Goal: Task Accomplishment & Management: Use online tool/utility

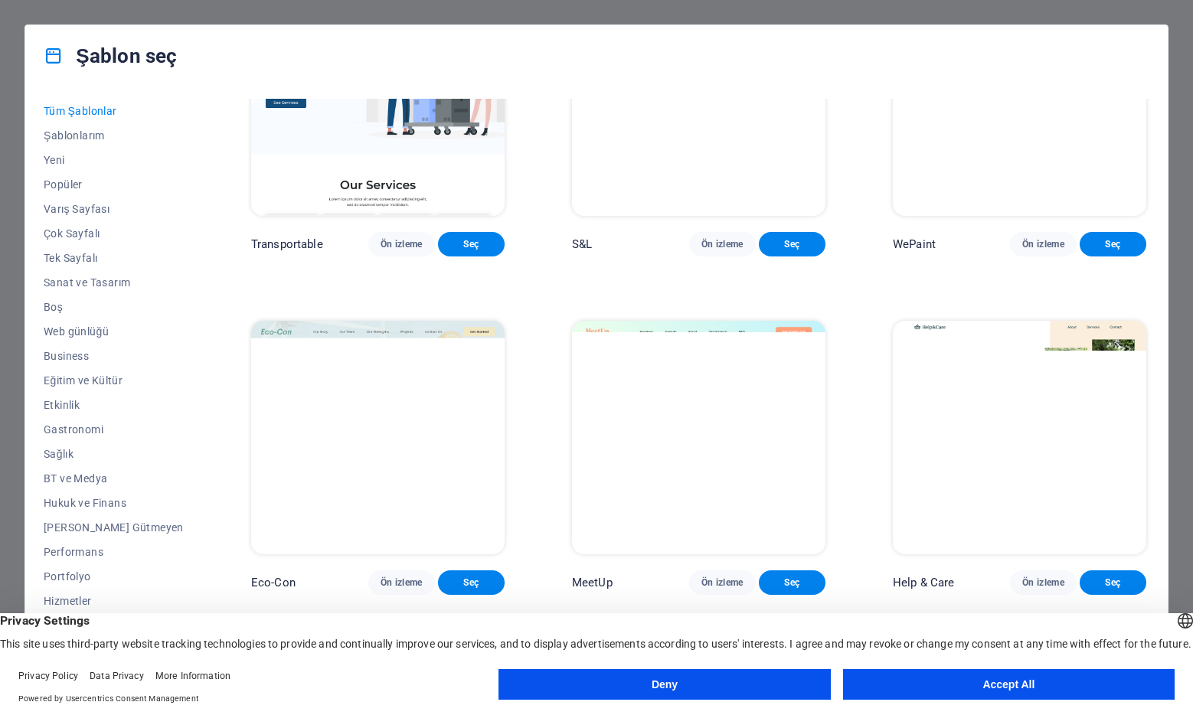
scroll to position [1498, 0]
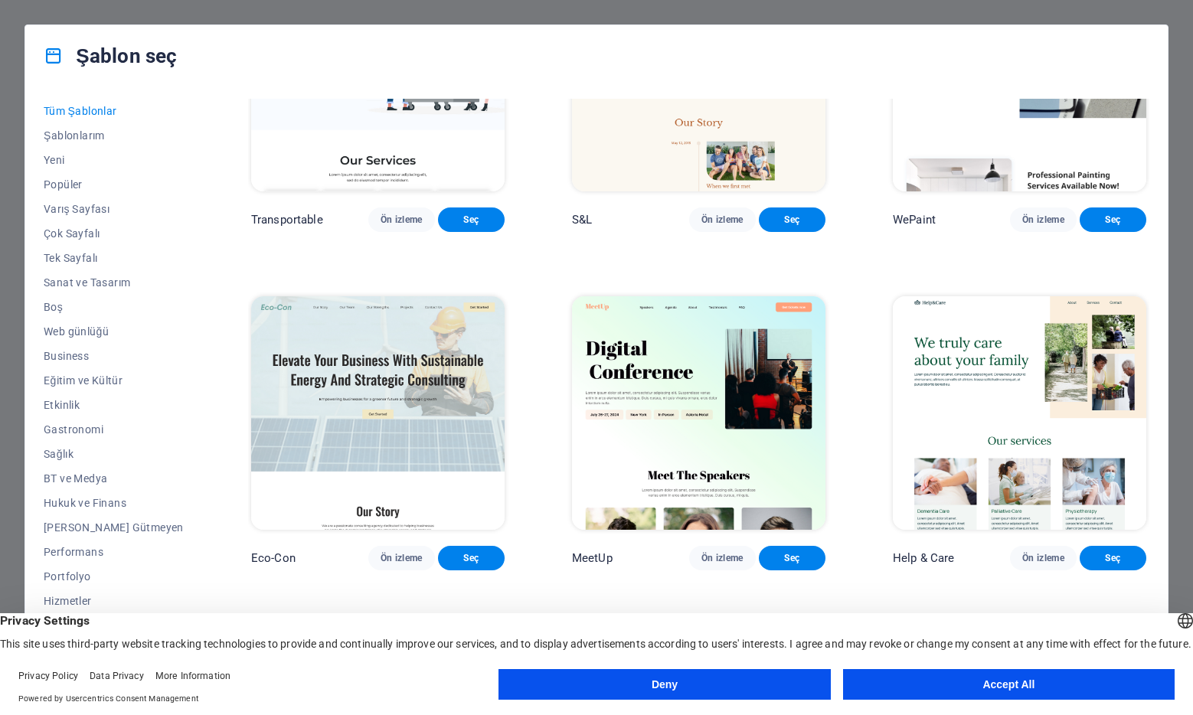
click at [982, 683] on button "Accept All" at bounding box center [1009, 684] width 332 height 31
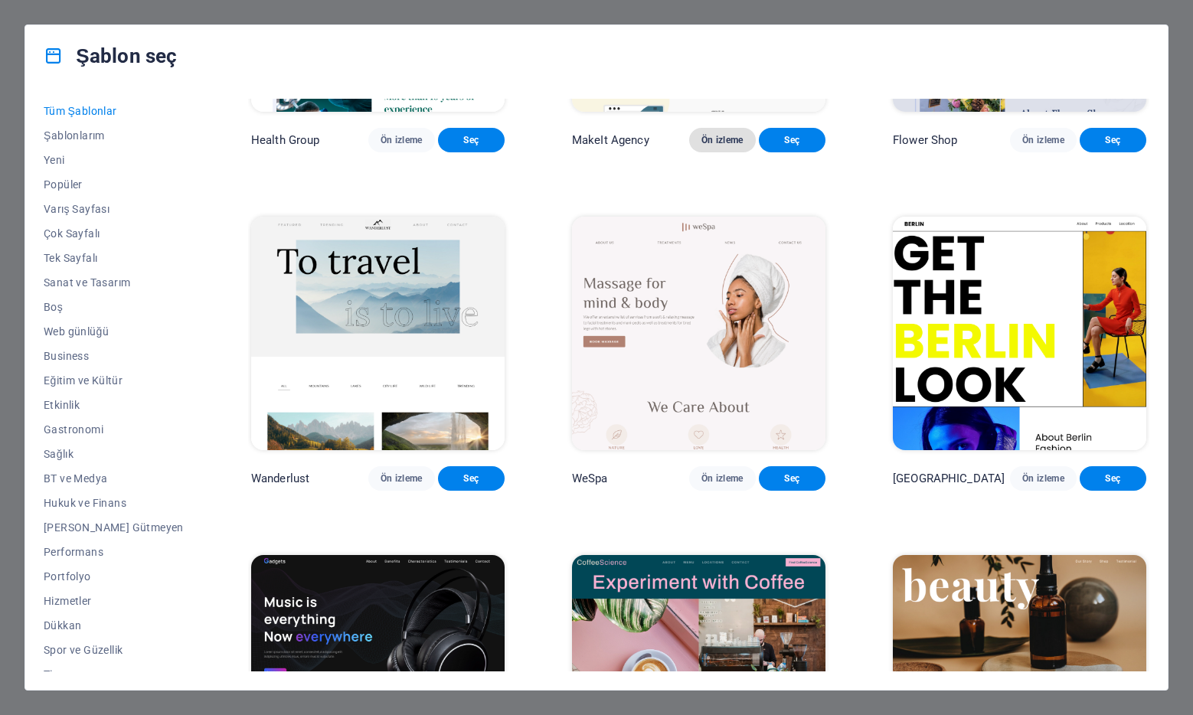
scroll to position [4448, 0]
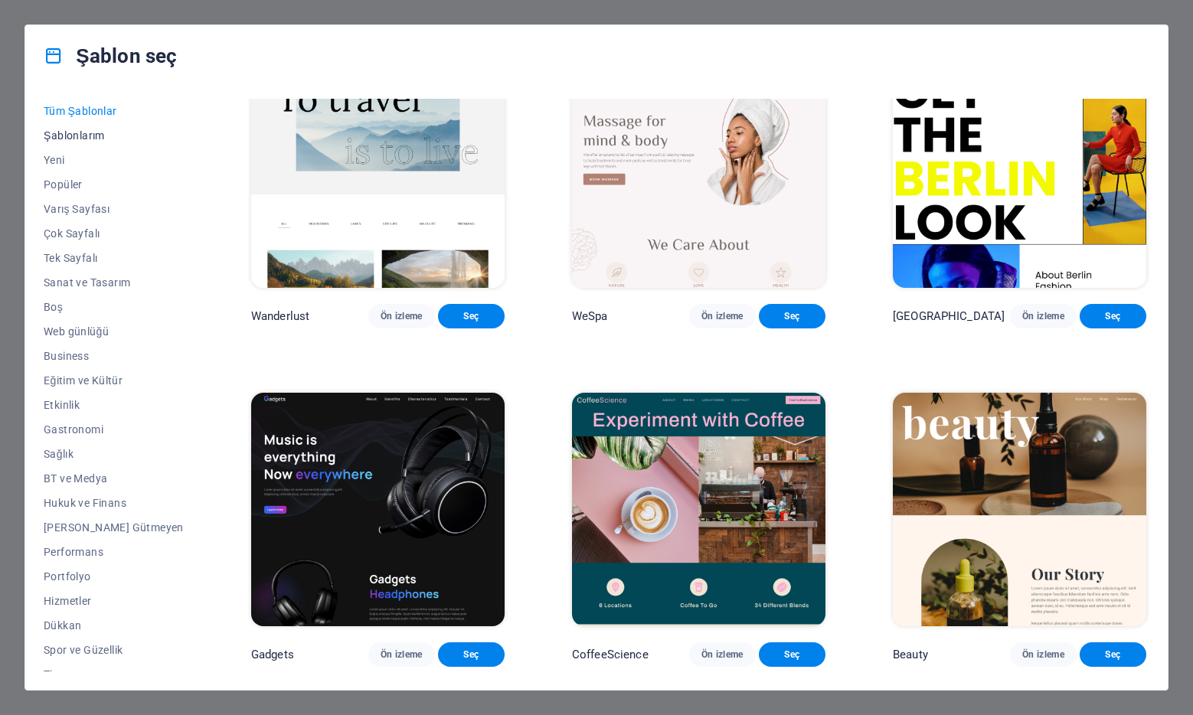
click at [83, 139] on span "Şablonlarım" at bounding box center [114, 135] width 140 height 12
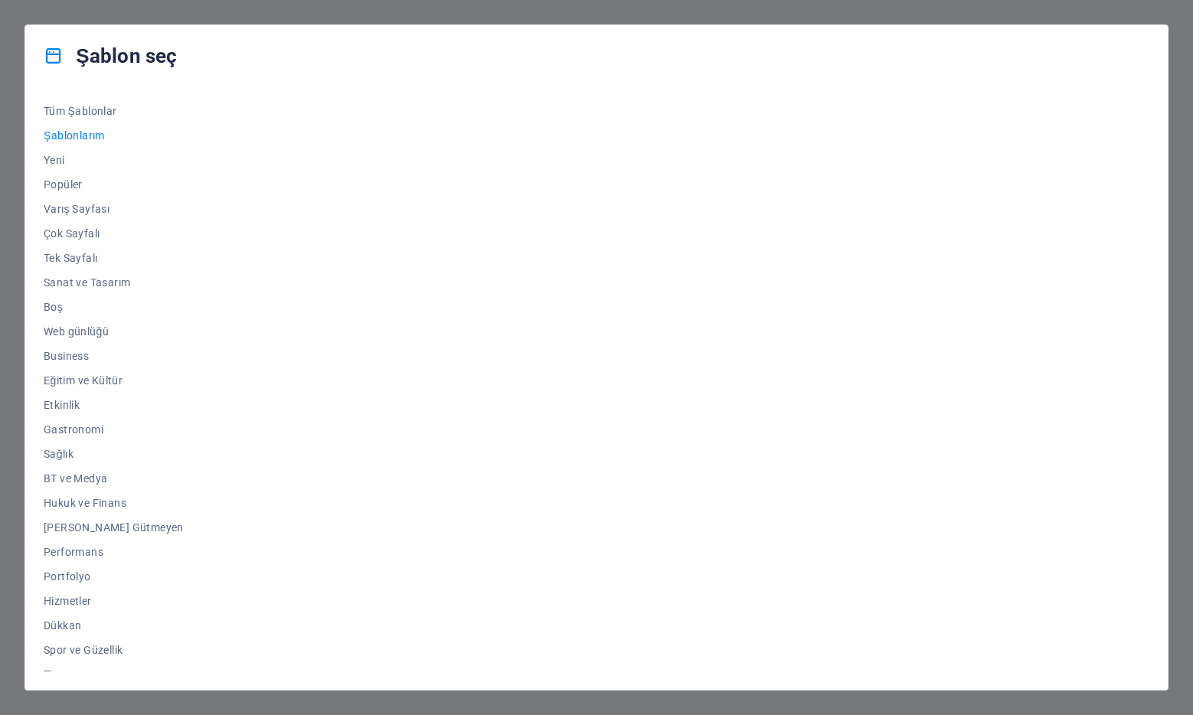
scroll to position [0, 0]
click at [50, 156] on span "Yeni" at bounding box center [114, 160] width 140 height 12
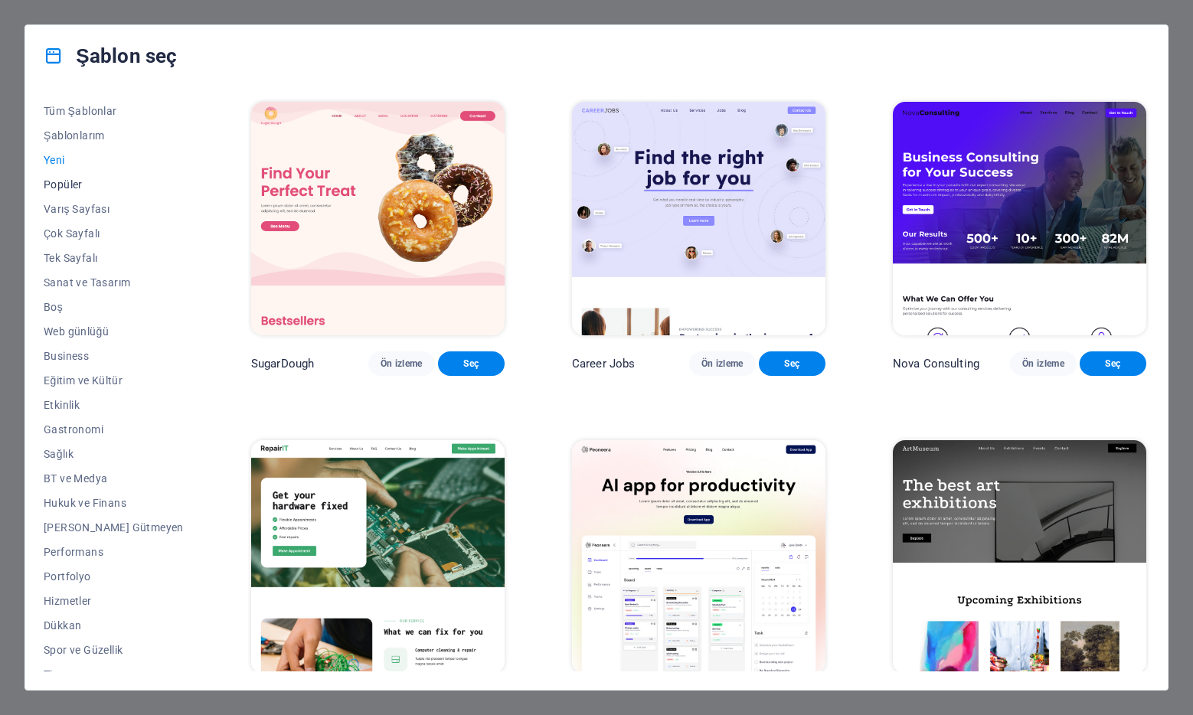
click at [70, 188] on span "Popüler" at bounding box center [114, 184] width 140 height 12
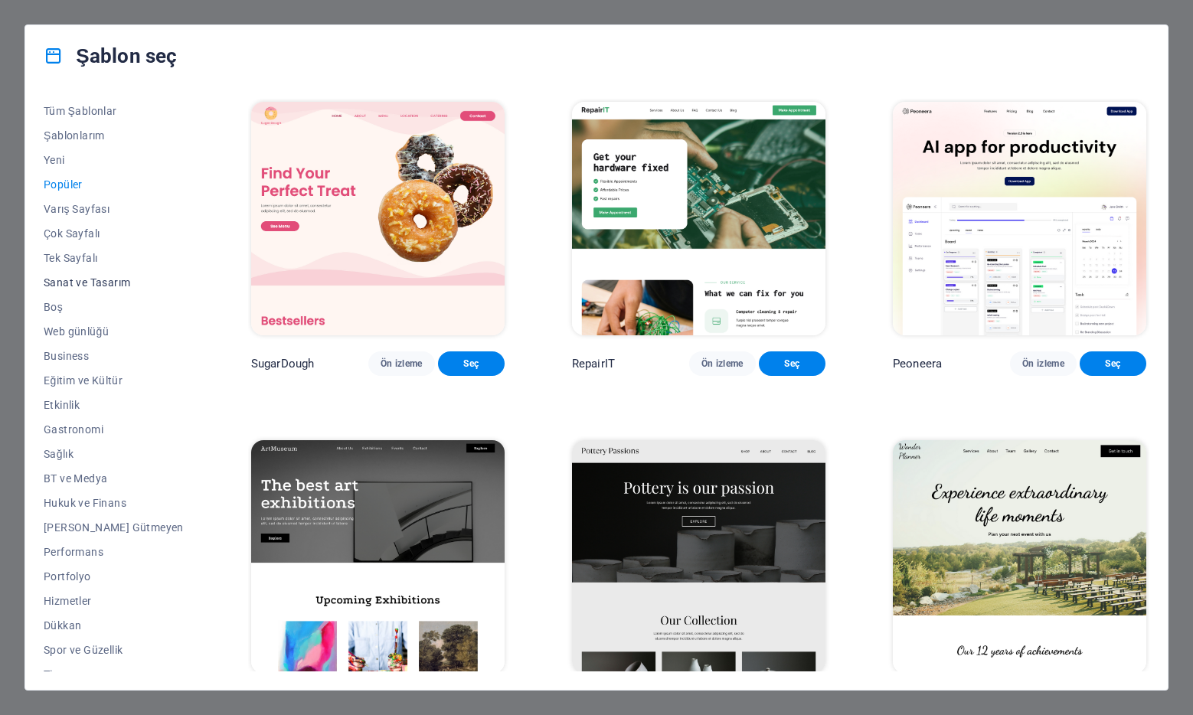
click at [99, 284] on span "Sanat ve Tasarım" at bounding box center [114, 282] width 140 height 12
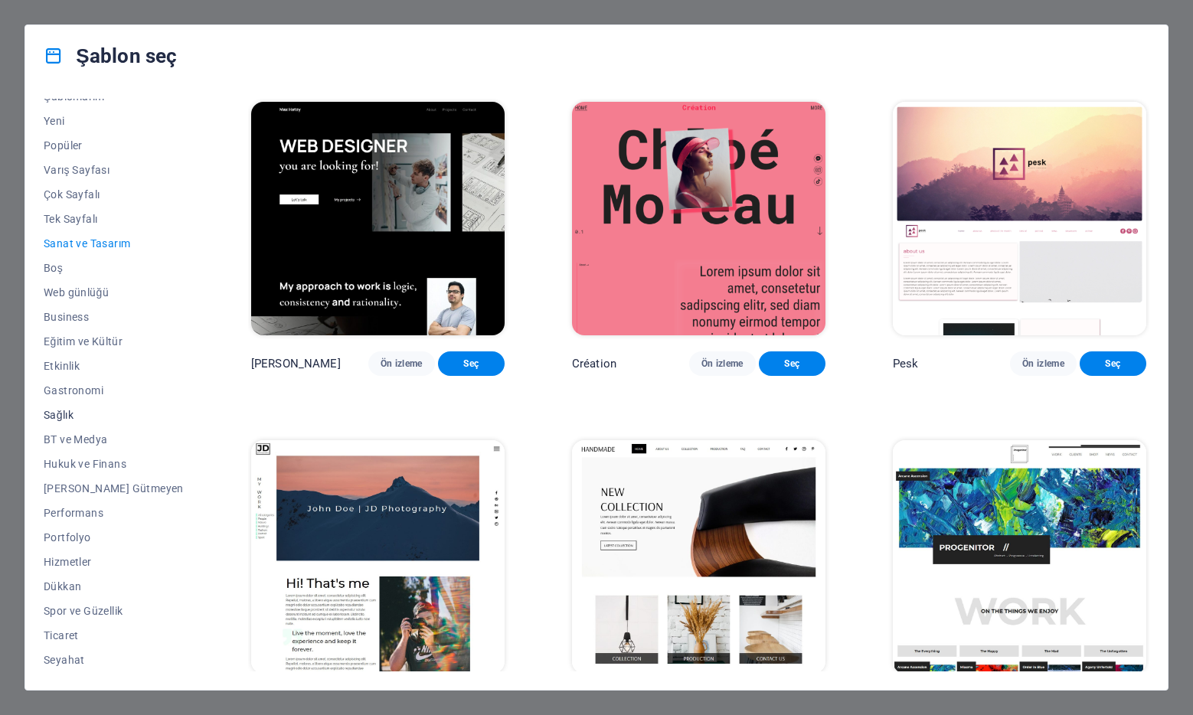
scroll to position [64, 0]
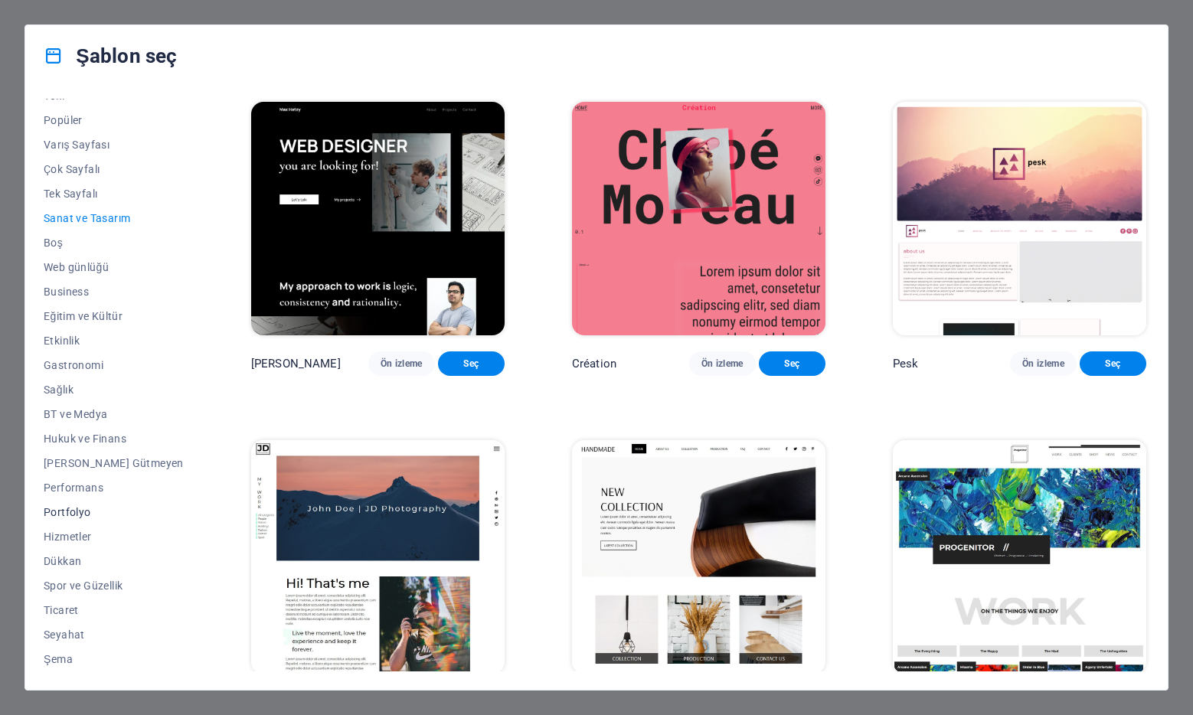
click at [80, 512] on span "Portfolyo" at bounding box center [114, 512] width 140 height 12
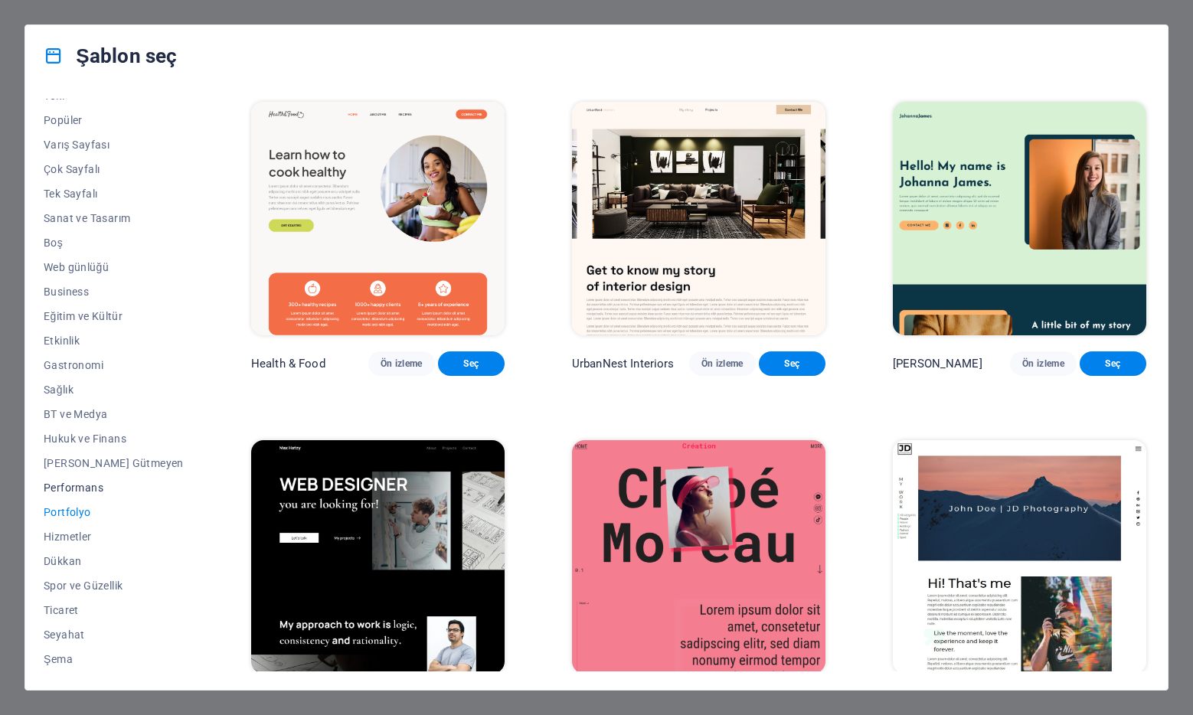
click at [78, 490] on span "Performans" at bounding box center [114, 488] width 140 height 12
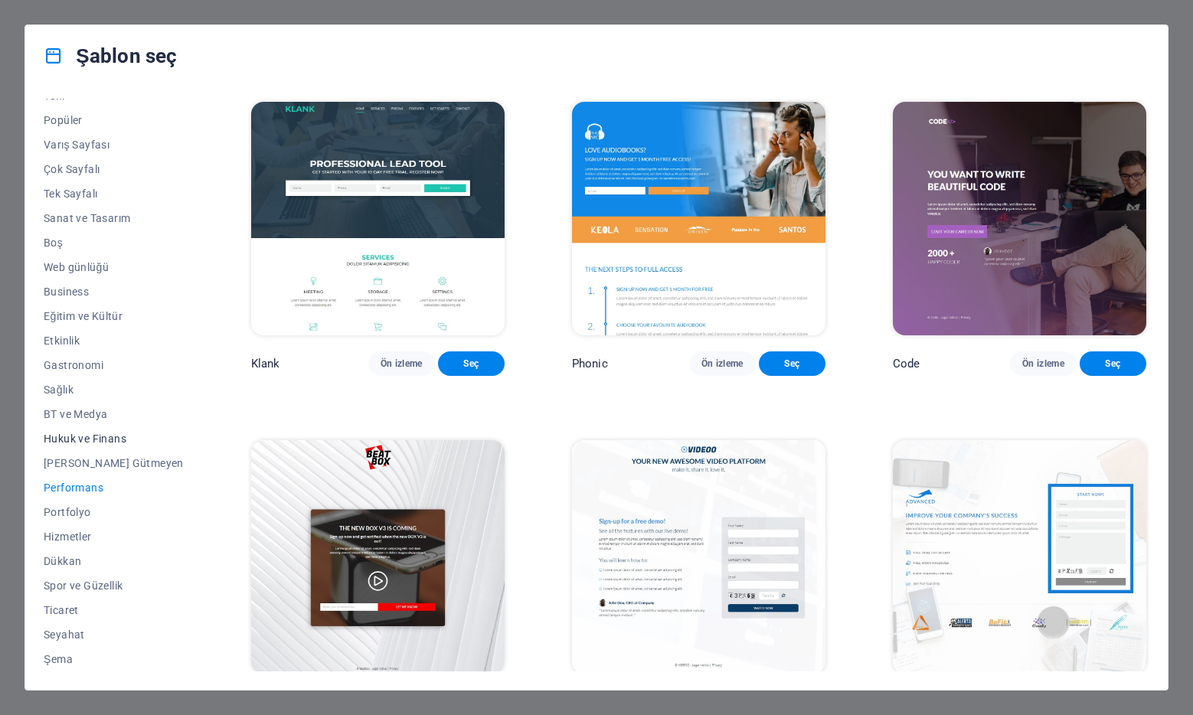
click at [75, 433] on span "Hukuk ve Finans" at bounding box center [114, 439] width 140 height 12
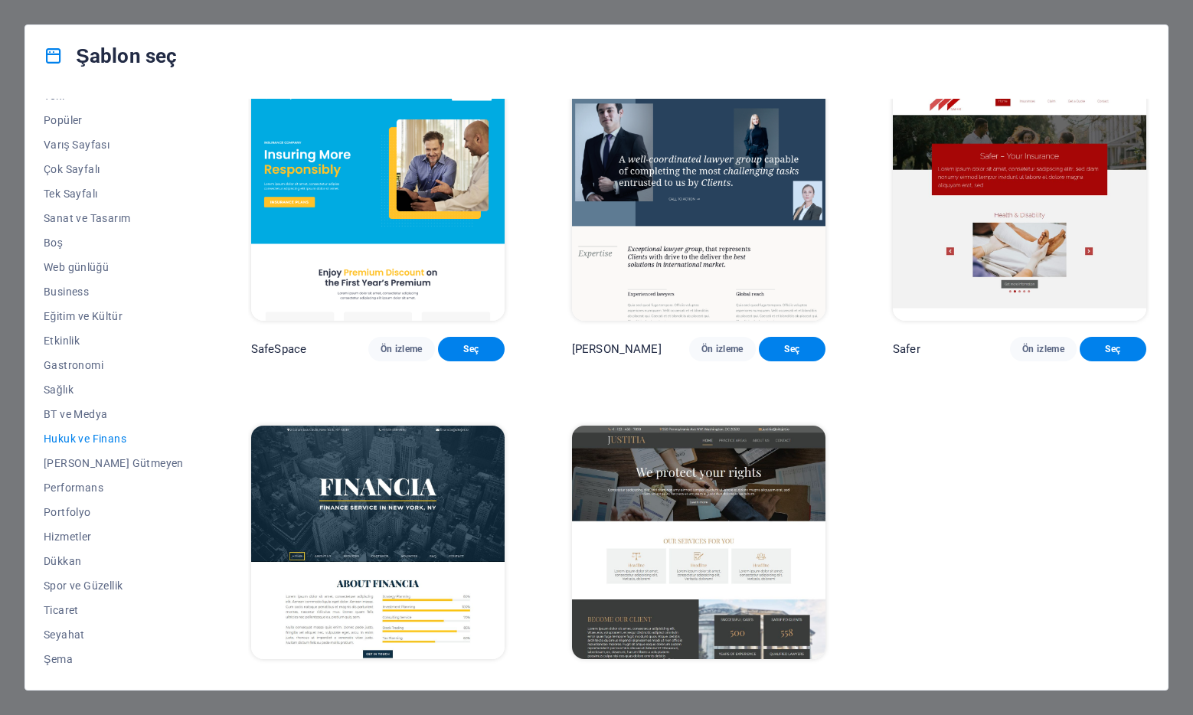
scroll to position [60, 0]
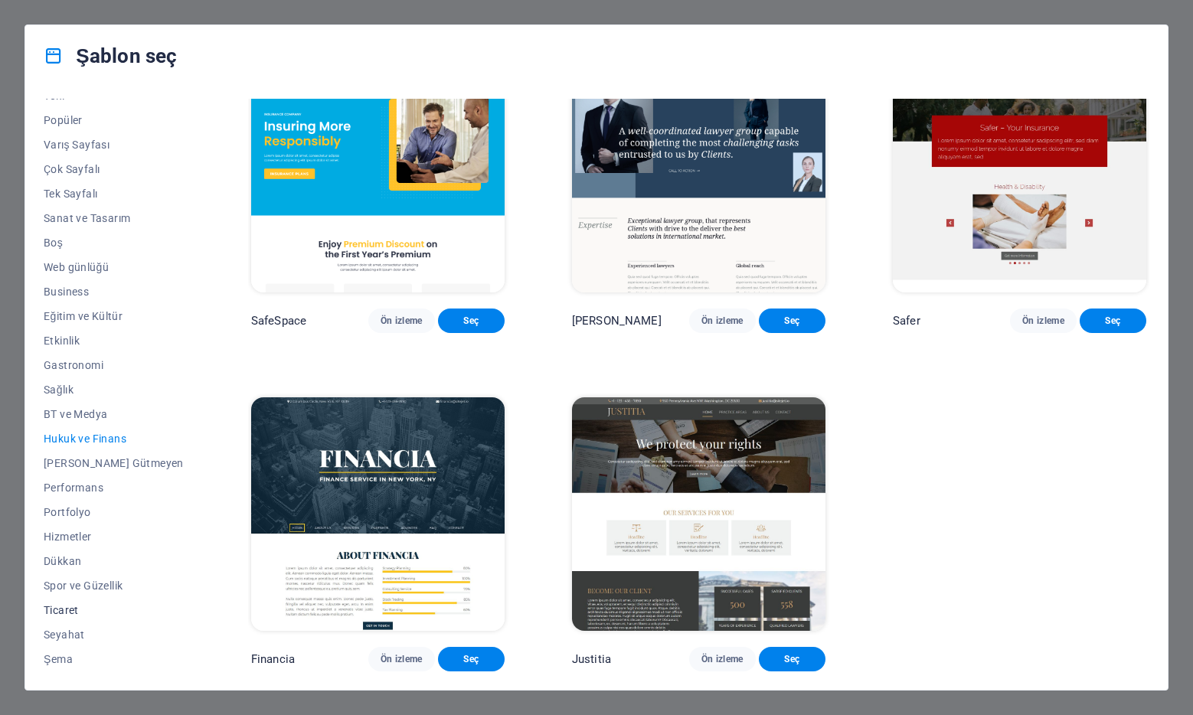
click at [62, 610] on span "Ticaret" at bounding box center [114, 610] width 140 height 12
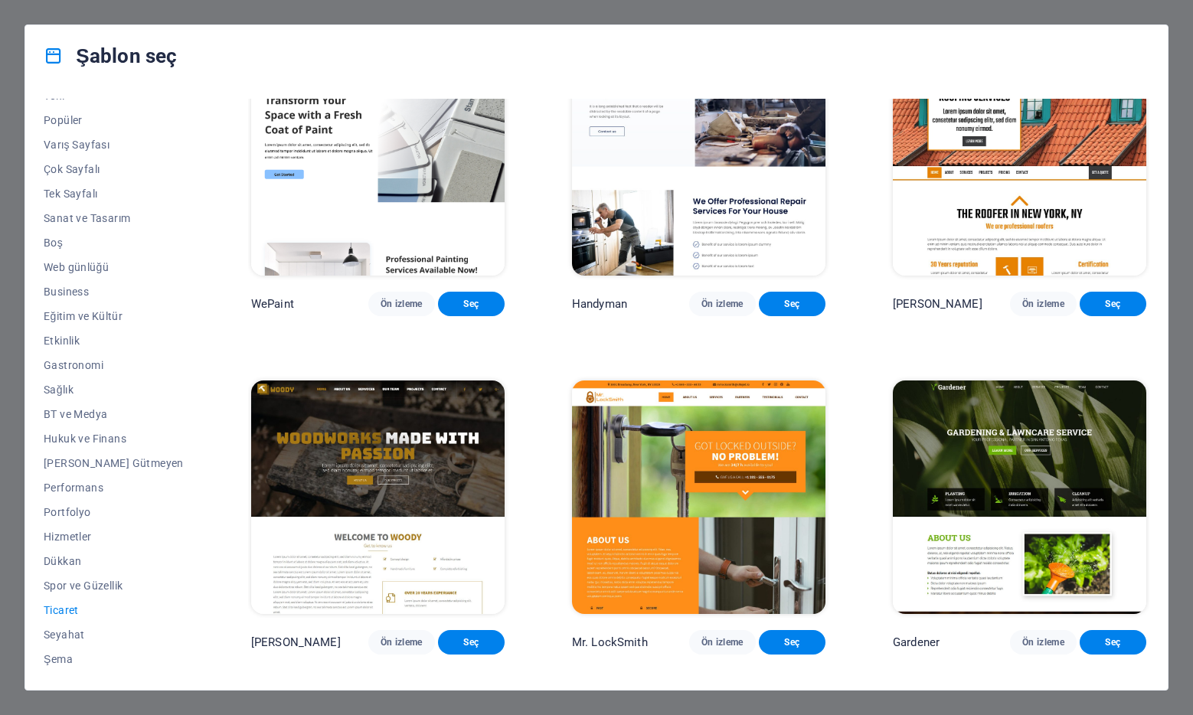
scroll to position [0, 0]
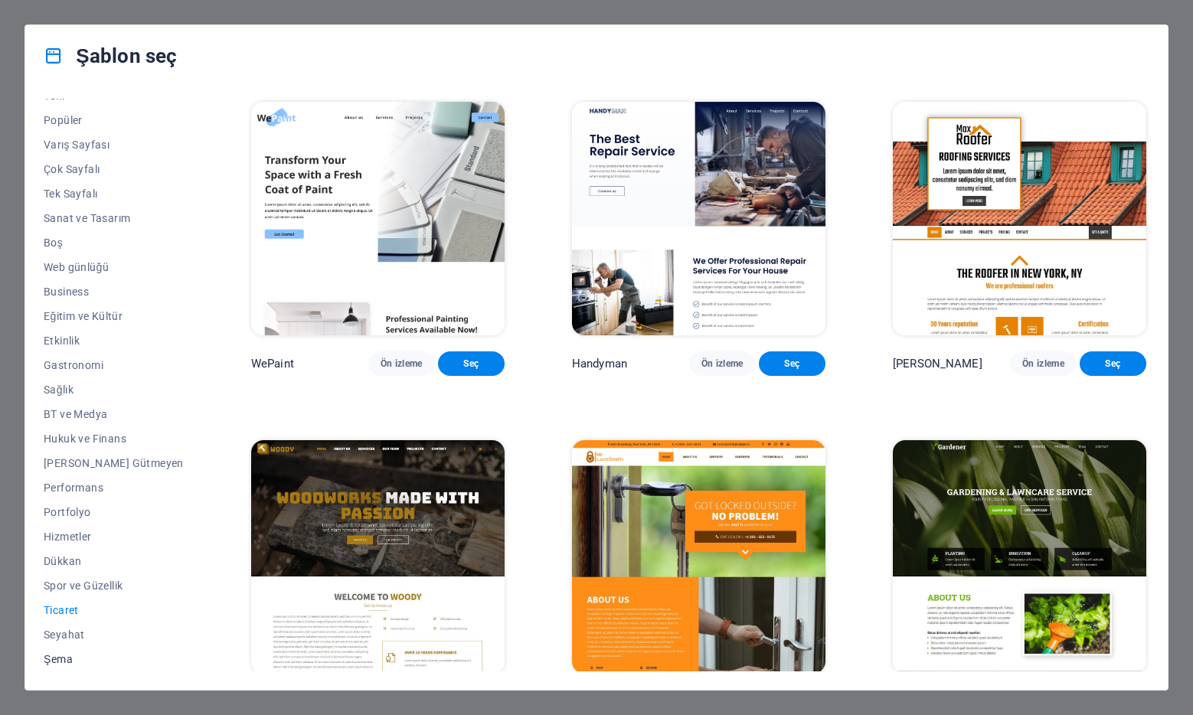
click at [64, 662] on span "Şema" at bounding box center [114, 659] width 140 height 12
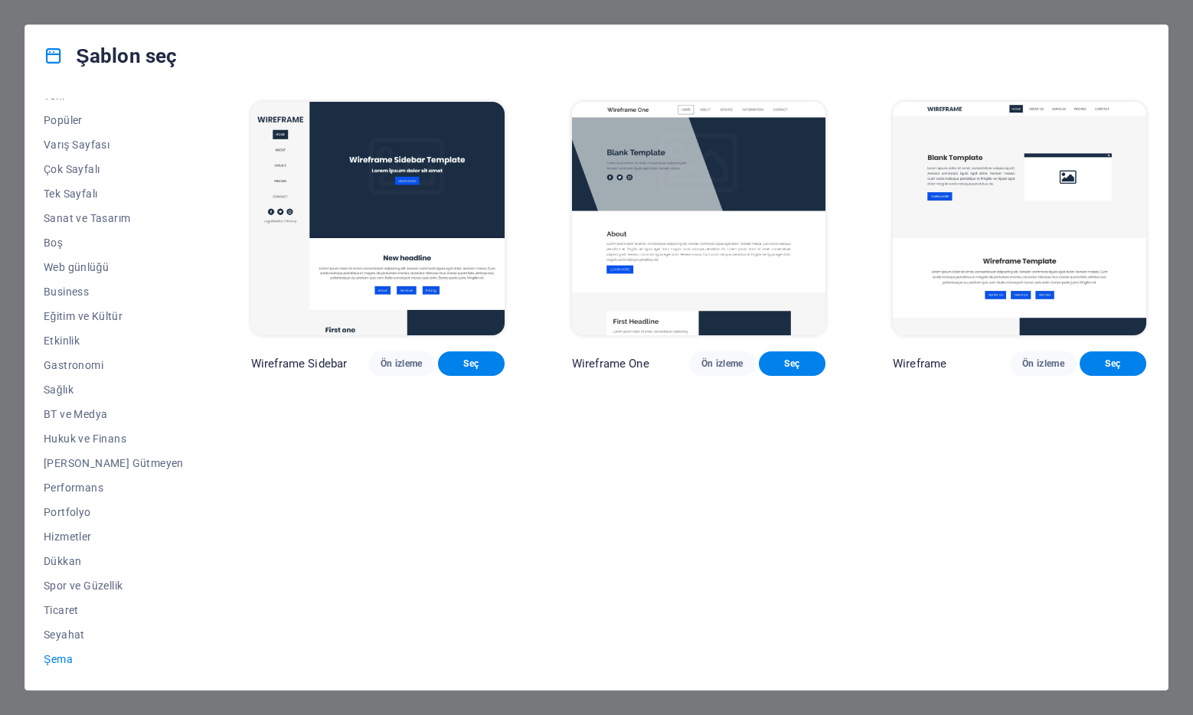
click at [1025, 247] on img at bounding box center [1019, 219] width 253 height 234
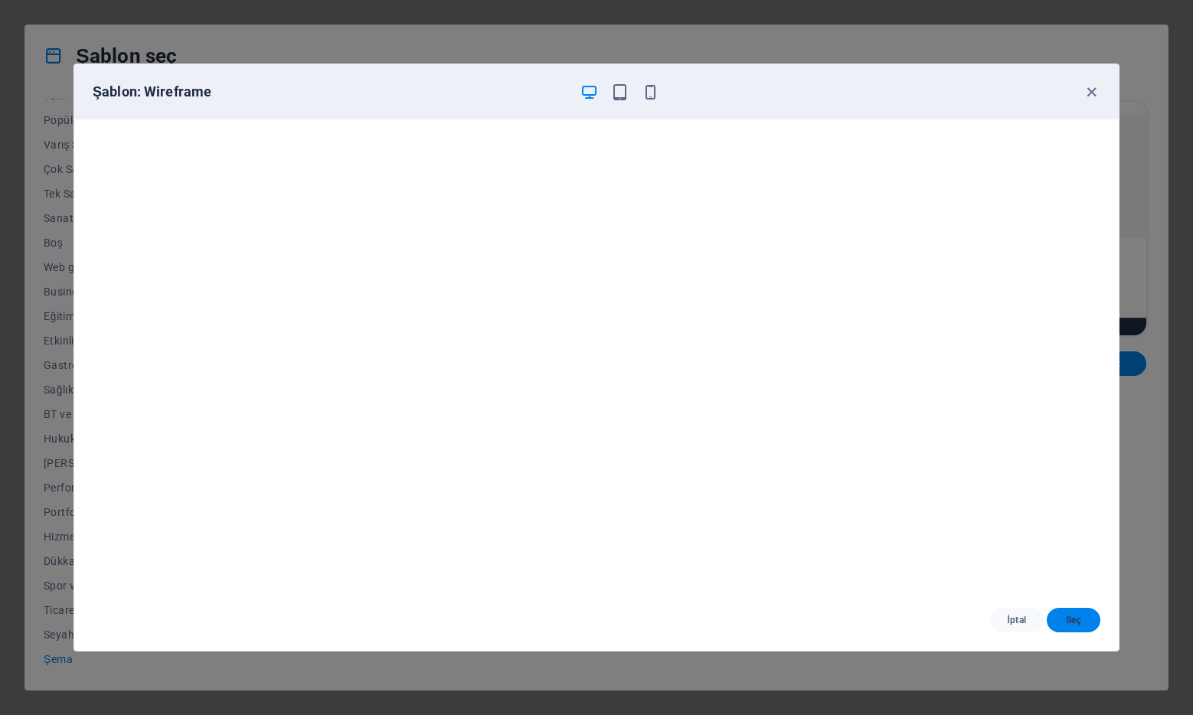
click at [1074, 628] on button "Seç" at bounding box center [1074, 620] width 54 height 25
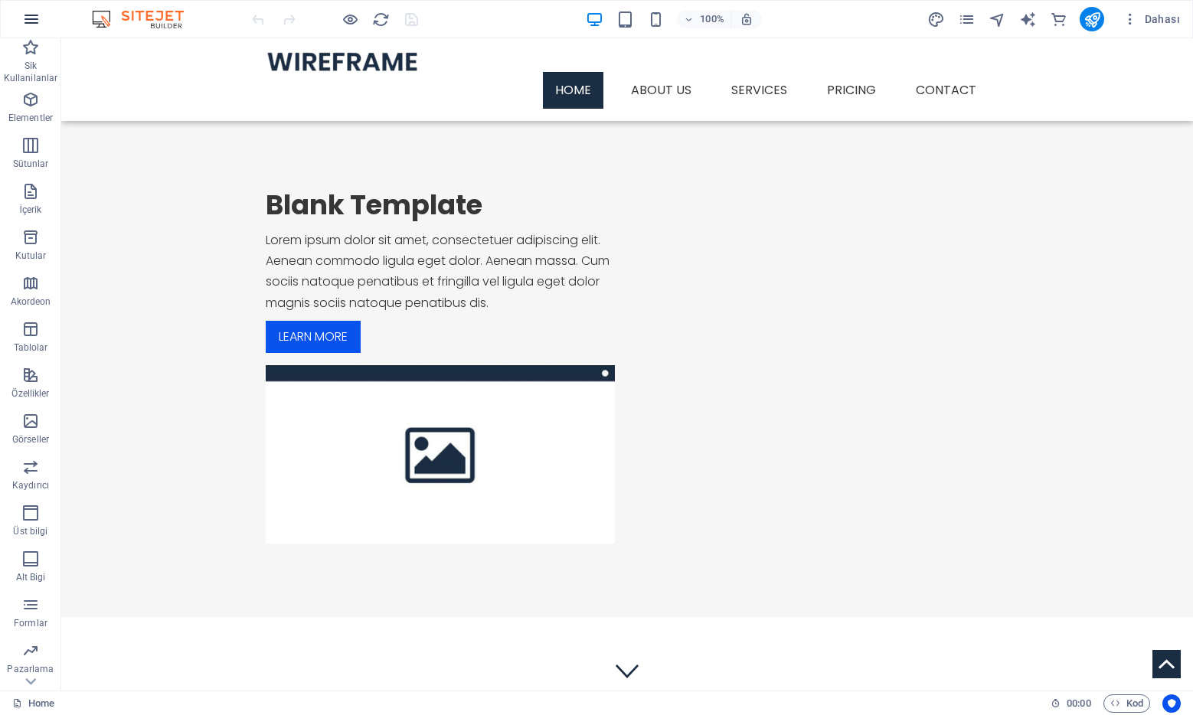
click at [36, 27] on icon "button" at bounding box center [31, 19] width 18 height 18
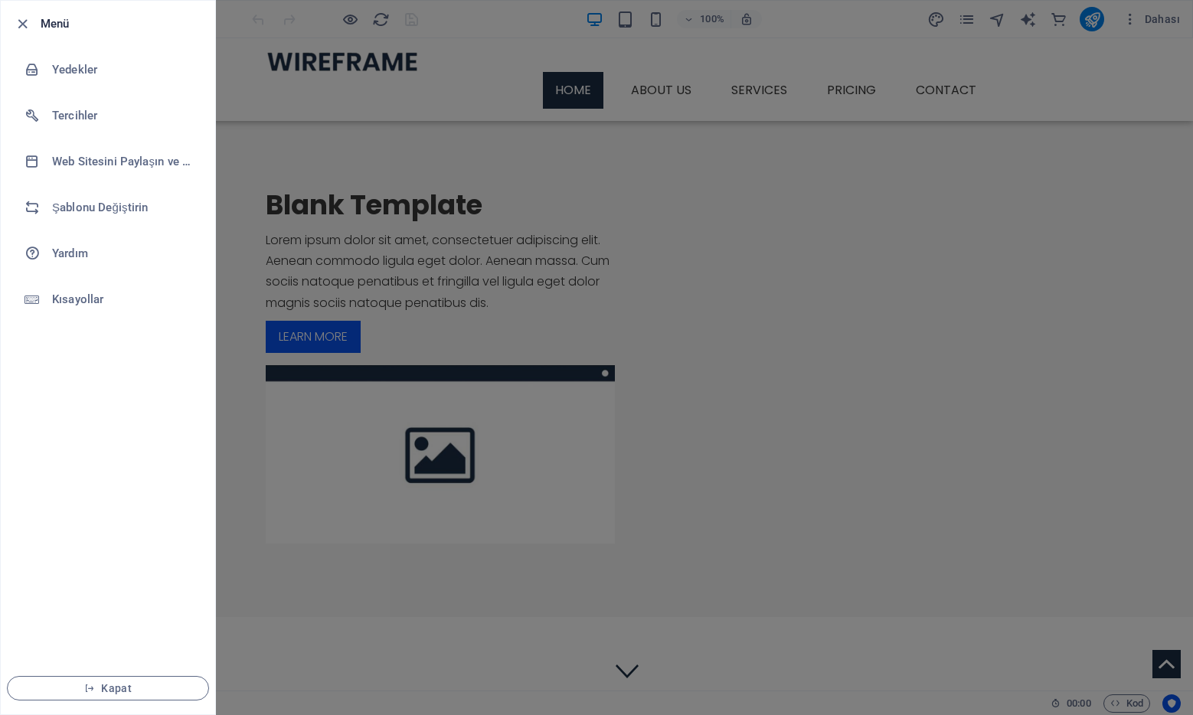
click at [446, 160] on div at bounding box center [596, 357] width 1193 height 715
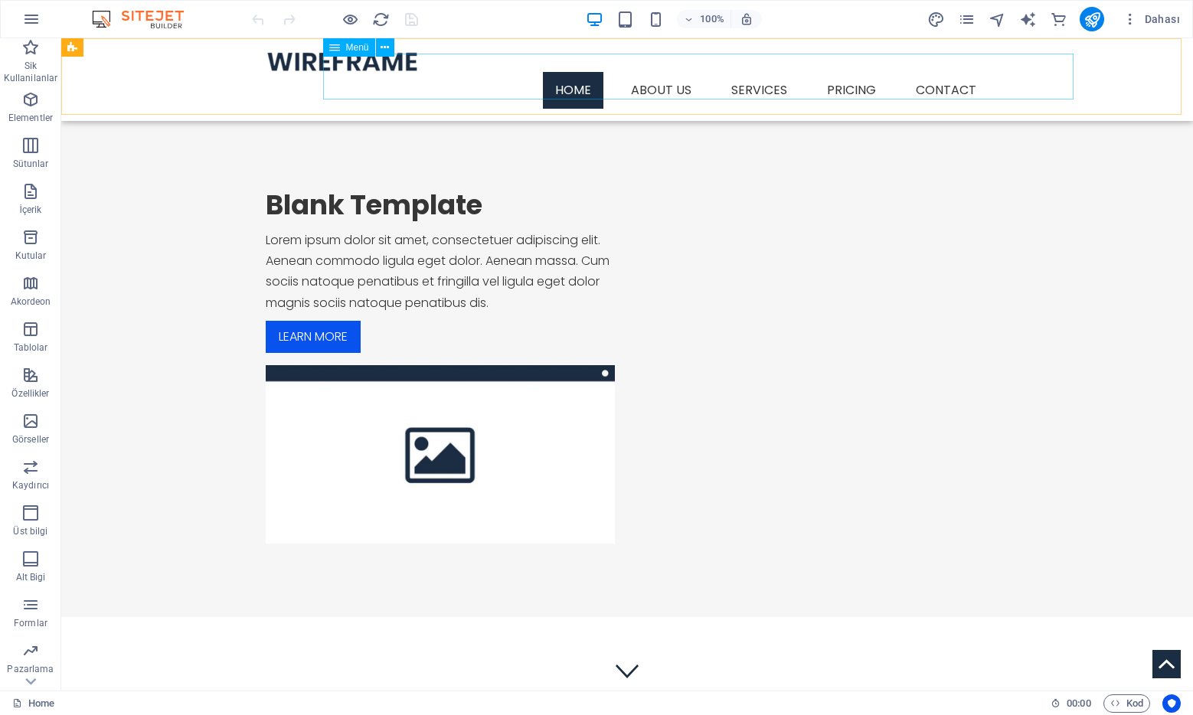
click at [989, 85] on nav "Home About us Services Service Detail Pricing Contact" at bounding box center [627, 90] width 723 height 37
